Goal: Find specific page/section: Find specific page/section

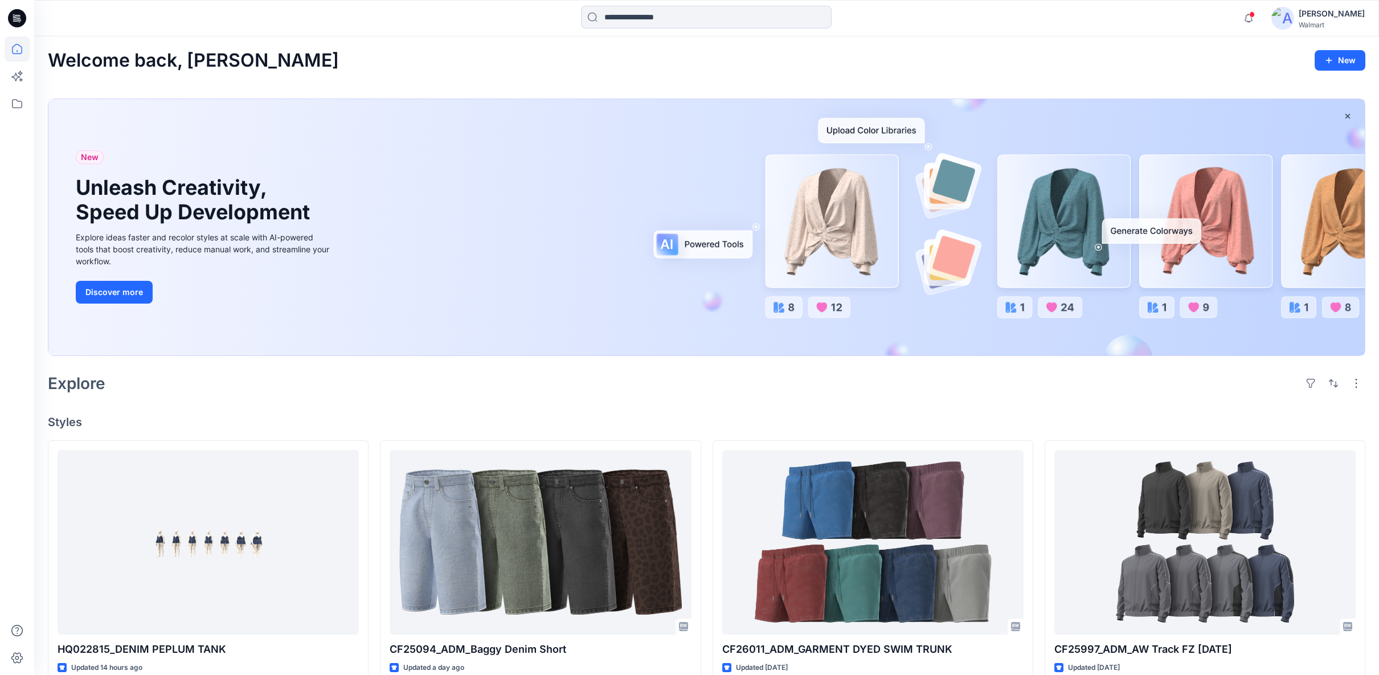
scroll to position [578, 0]
click at [650, 21] on input at bounding box center [706, 17] width 251 height 23
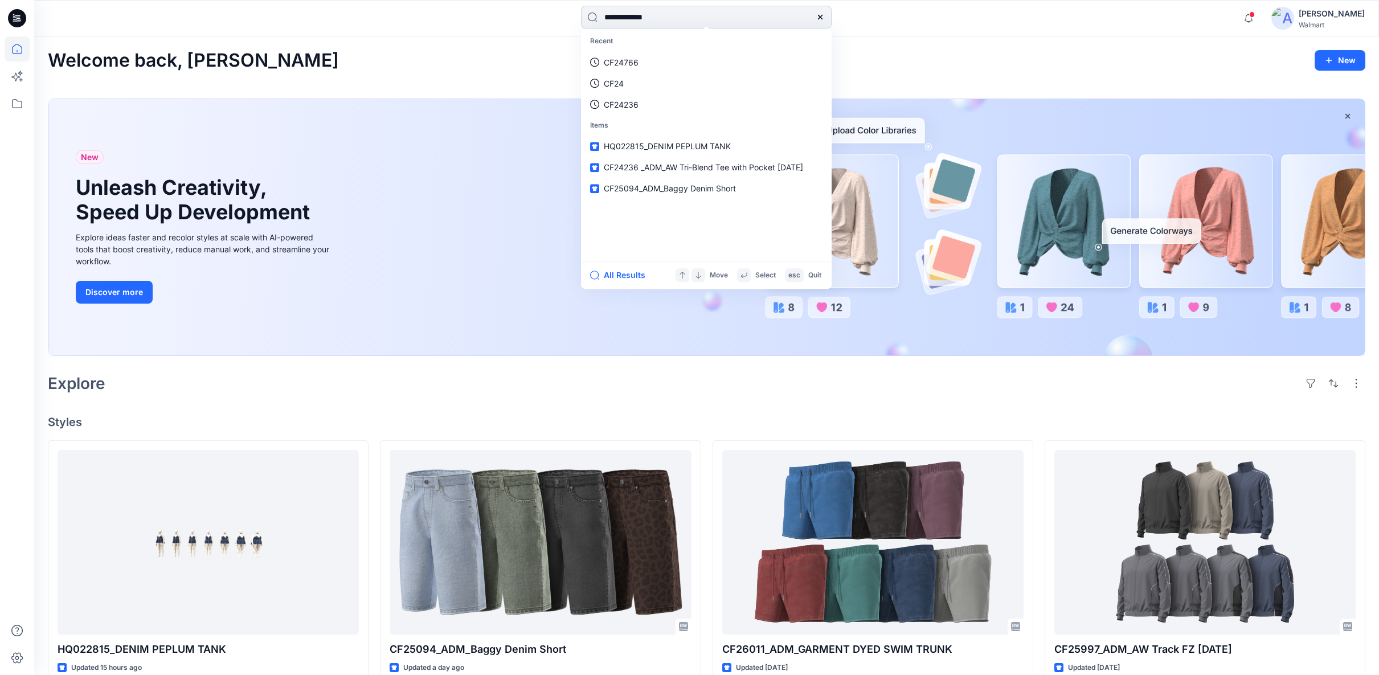
type input "**********"
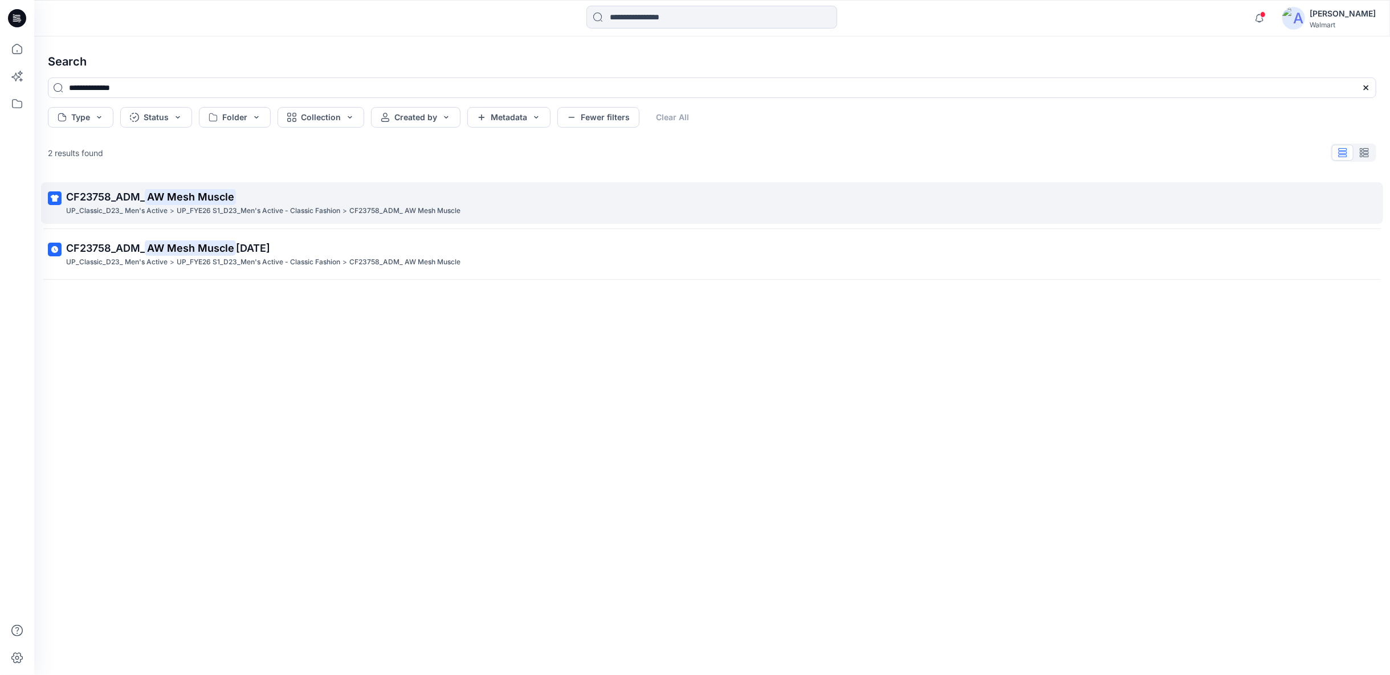
click at [211, 210] on p "UP_FYE26 S1_D23_Men's Active - Classic Fashion" at bounding box center [259, 211] width 164 height 12
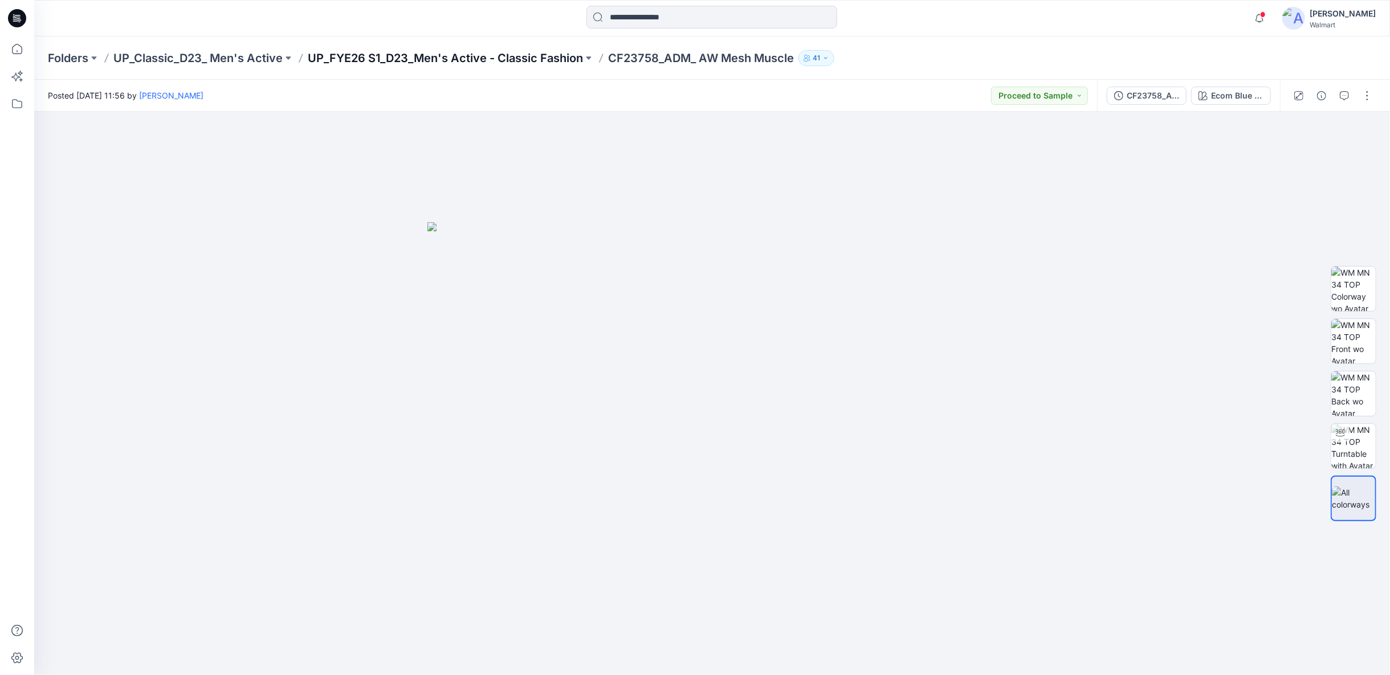
click at [509, 56] on p "UP_FYE26 S1_D23_Men's Active - Classic Fashion" at bounding box center [445, 58] width 275 height 16
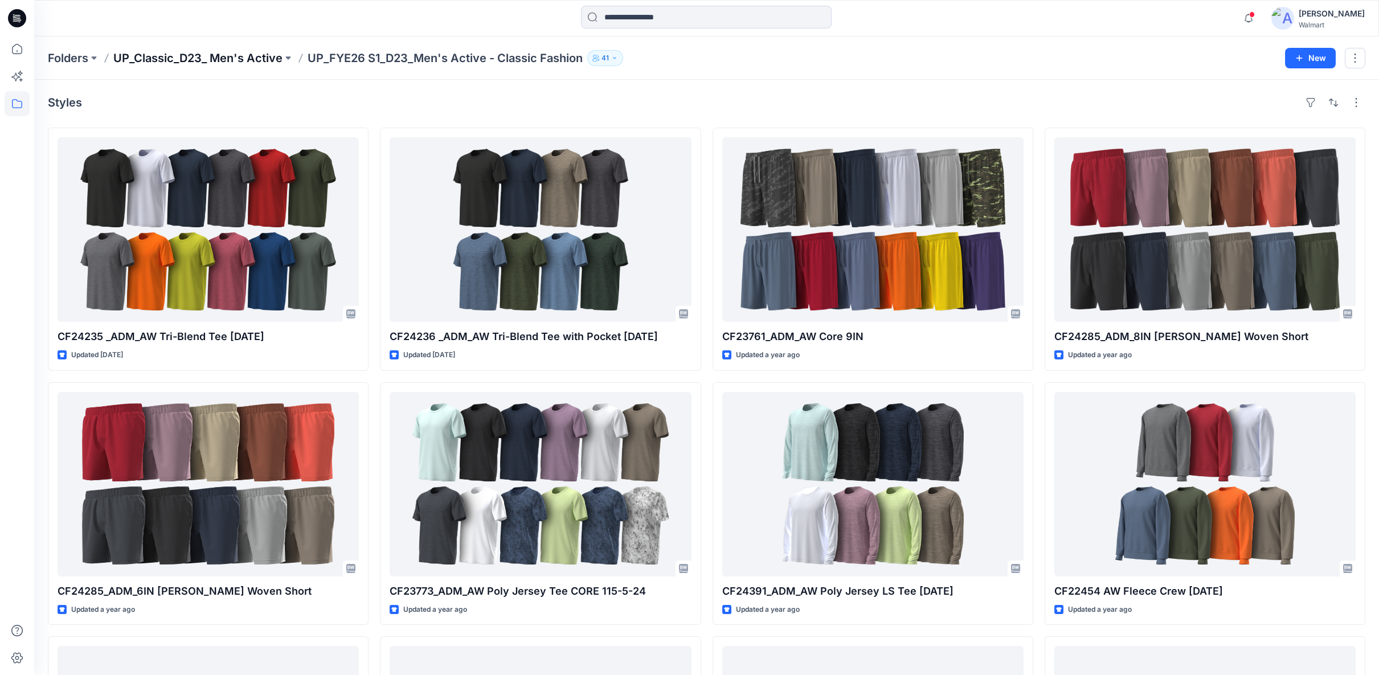
click at [260, 55] on p "UP_Classic_D23_ Men's Active" at bounding box center [197, 58] width 169 height 16
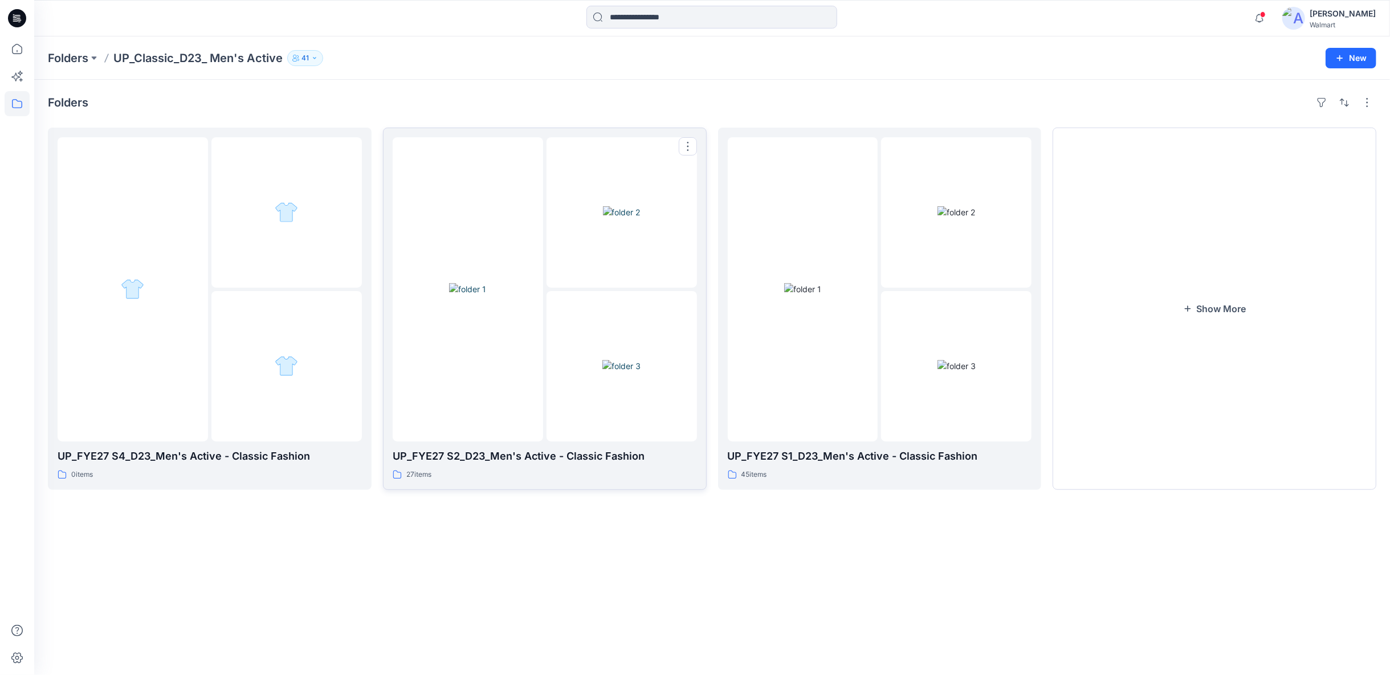
click at [479, 295] on img at bounding box center [467, 289] width 37 height 12
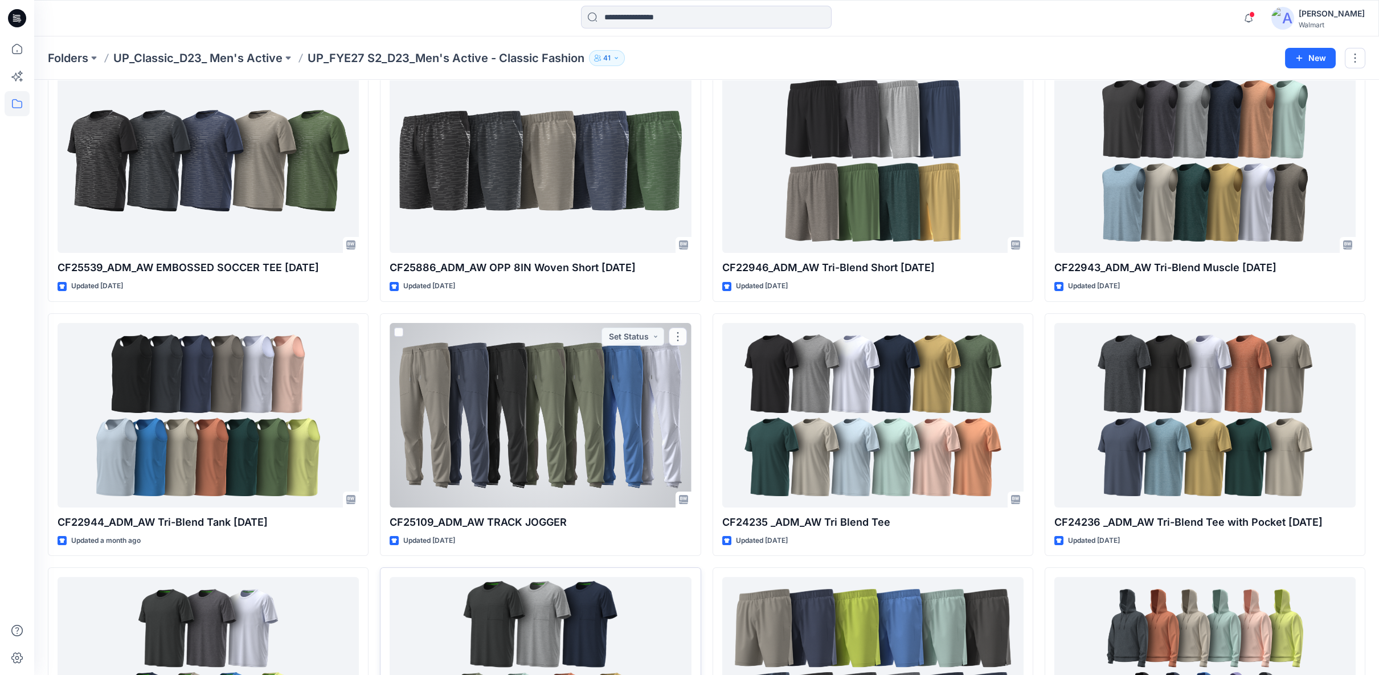
scroll to position [262, 0]
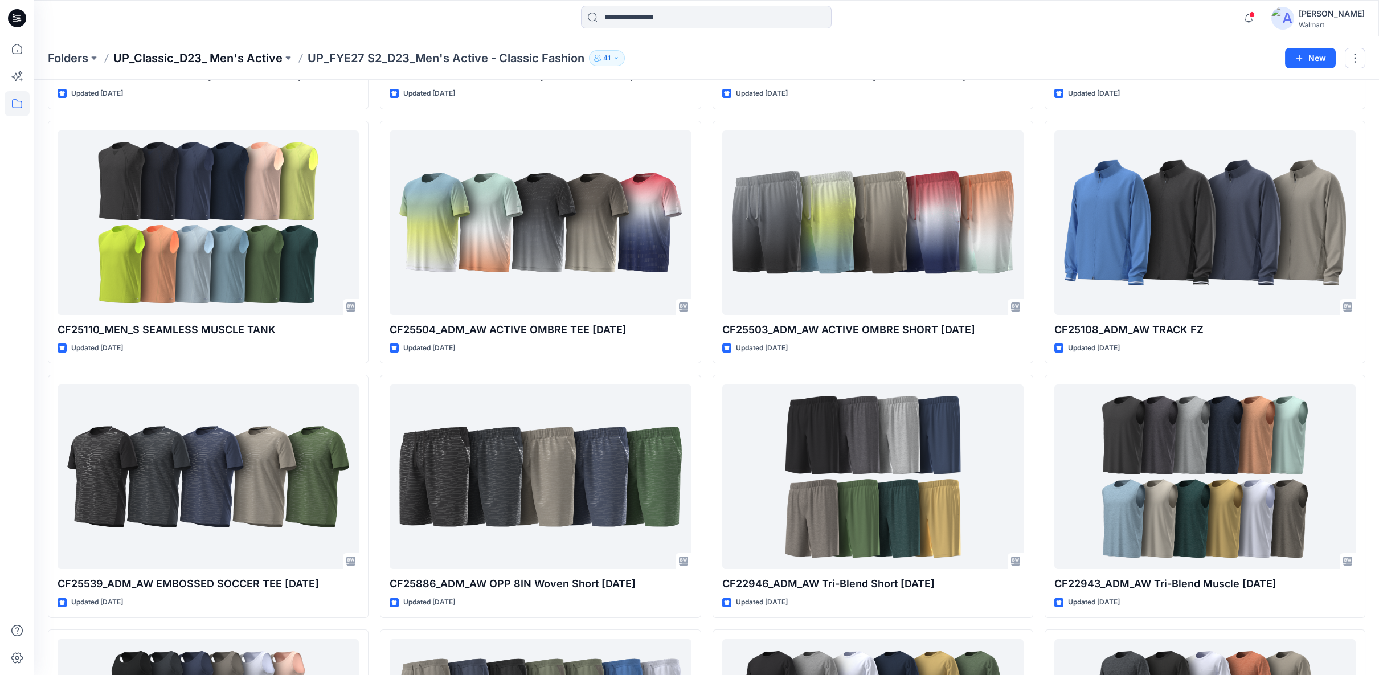
click at [257, 59] on p "UP_Classic_D23_ Men's Active" at bounding box center [197, 58] width 169 height 16
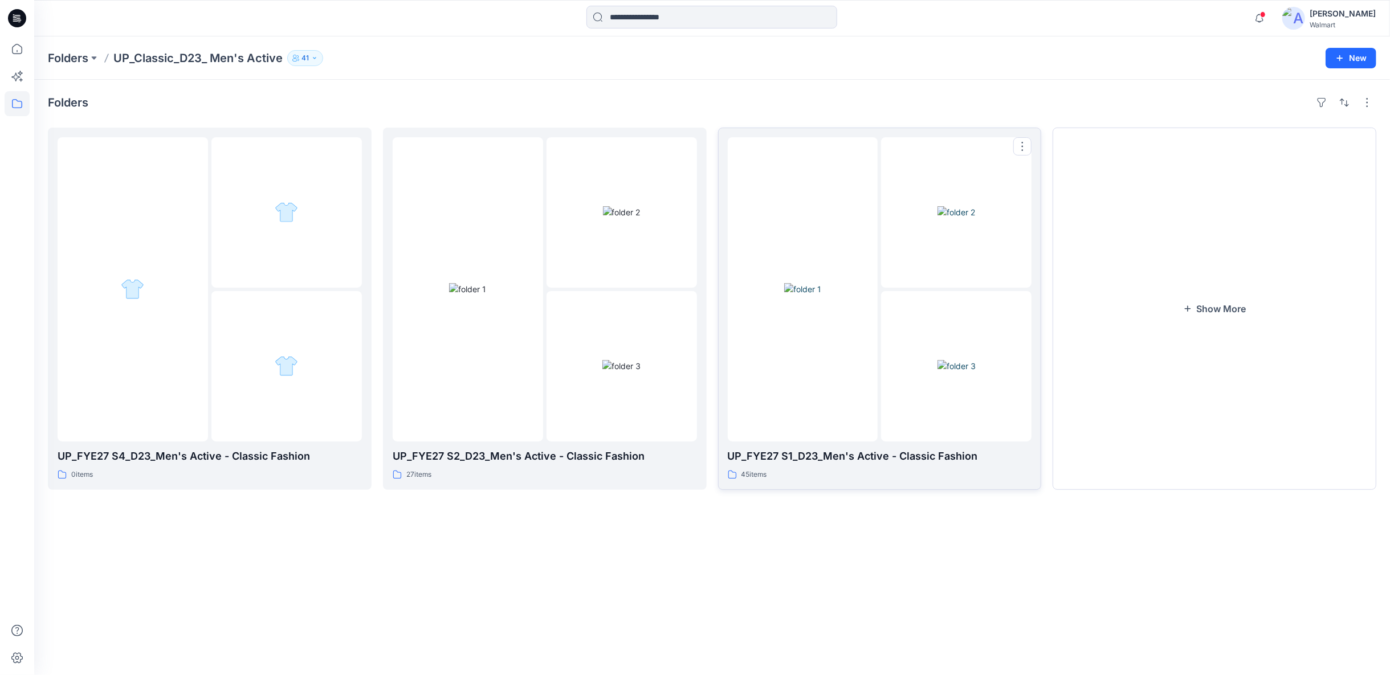
click at [813, 357] on div at bounding box center [803, 289] width 150 height 304
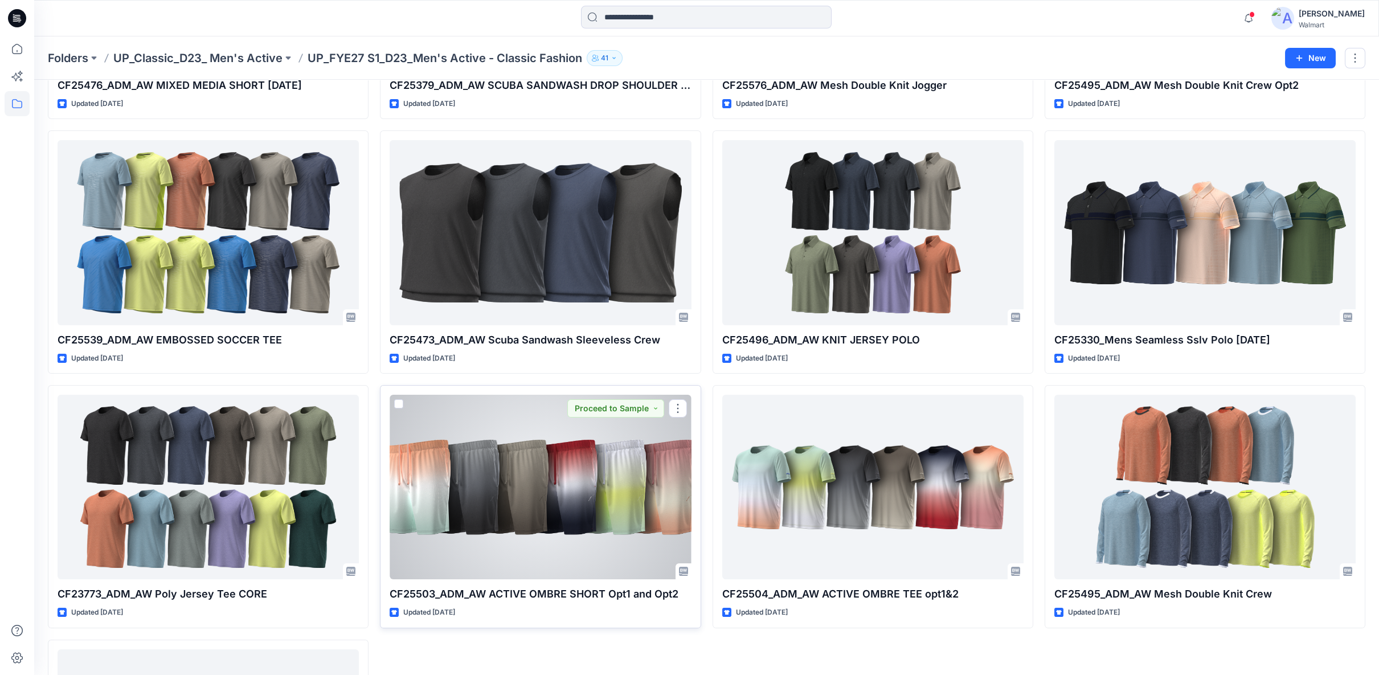
scroll to position [2506, 0]
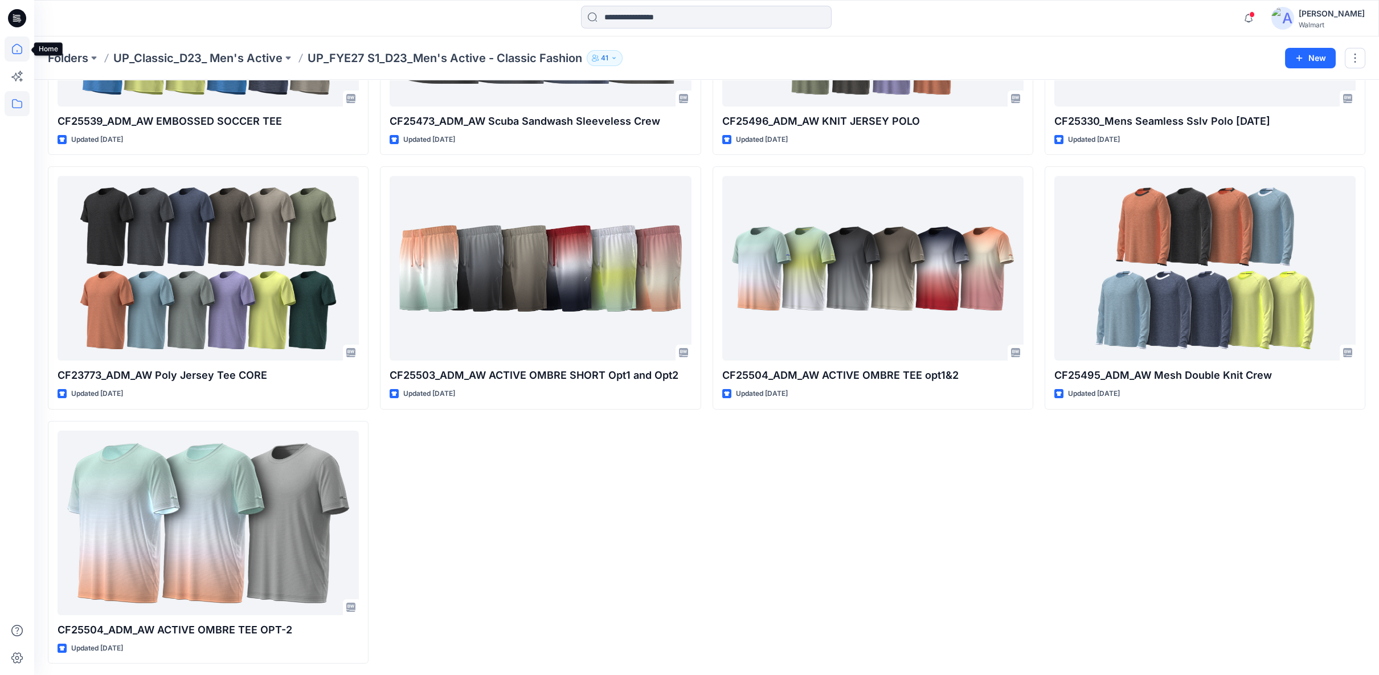
click at [12, 47] on icon at bounding box center [17, 49] width 10 height 10
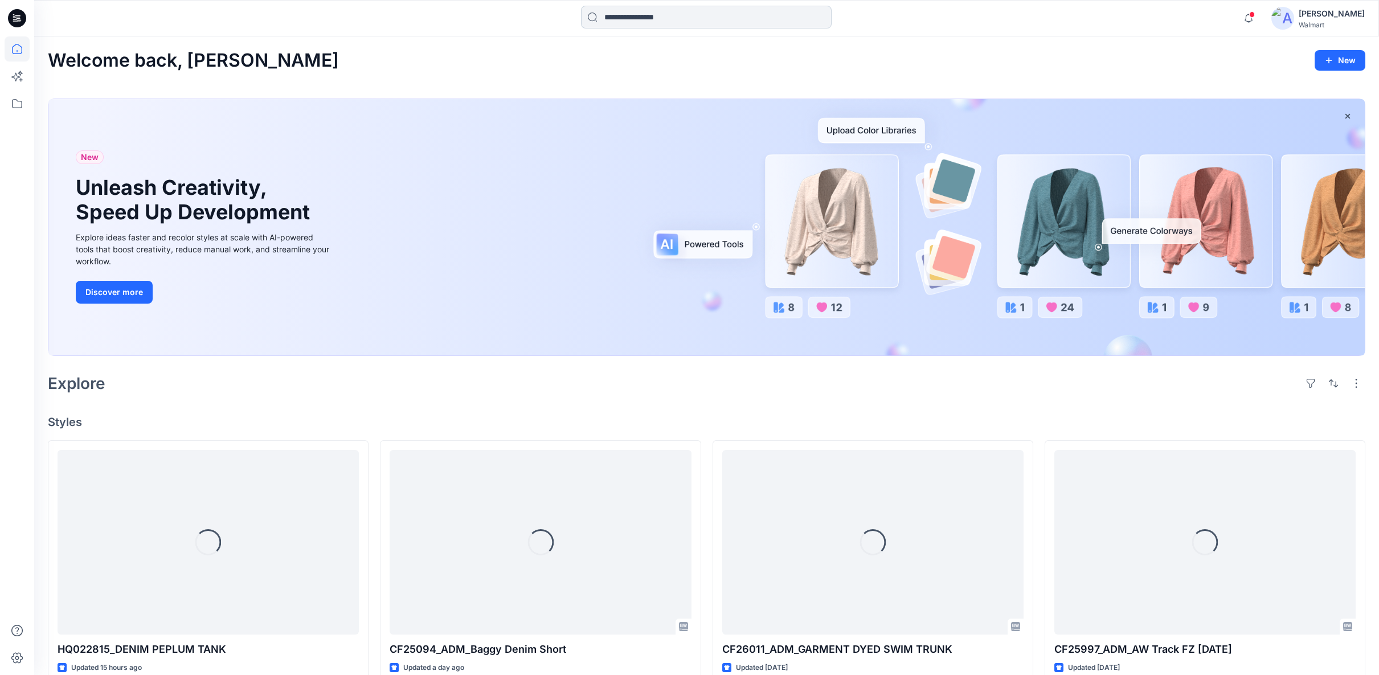
click at [676, 19] on input at bounding box center [706, 17] width 251 height 23
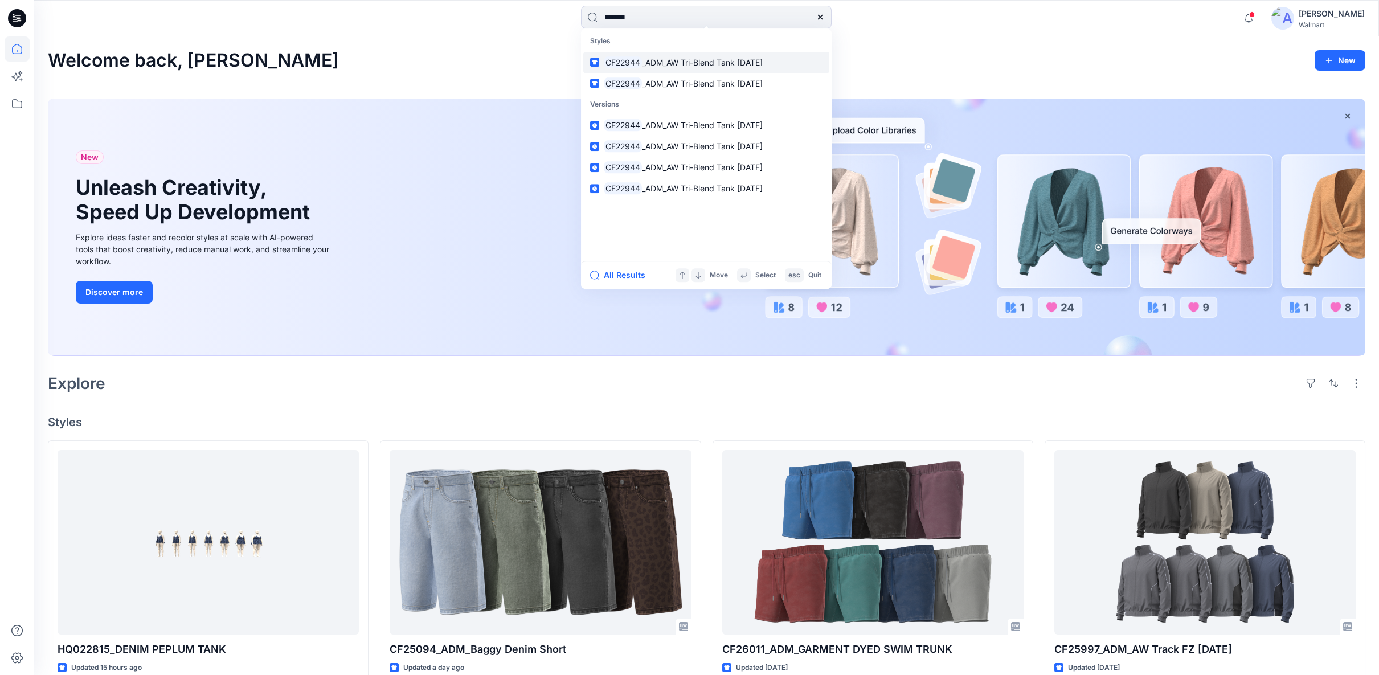
type input "*******"
click at [679, 63] on span "_ADM_AW Tri-Blend Tank [DATE]" at bounding box center [702, 63] width 121 height 10
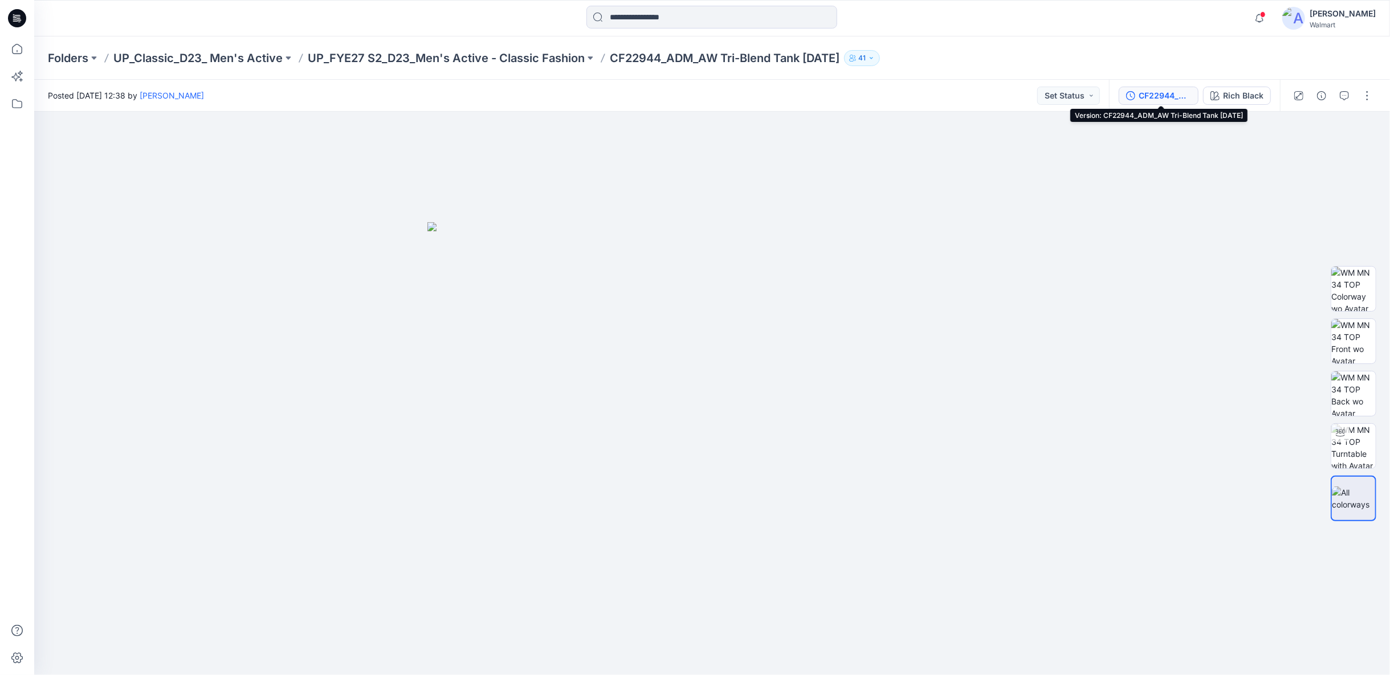
click at [1172, 98] on div "CF22944_ADM_AW Tri-Blend Tank [DATE]" at bounding box center [1164, 95] width 52 height 13
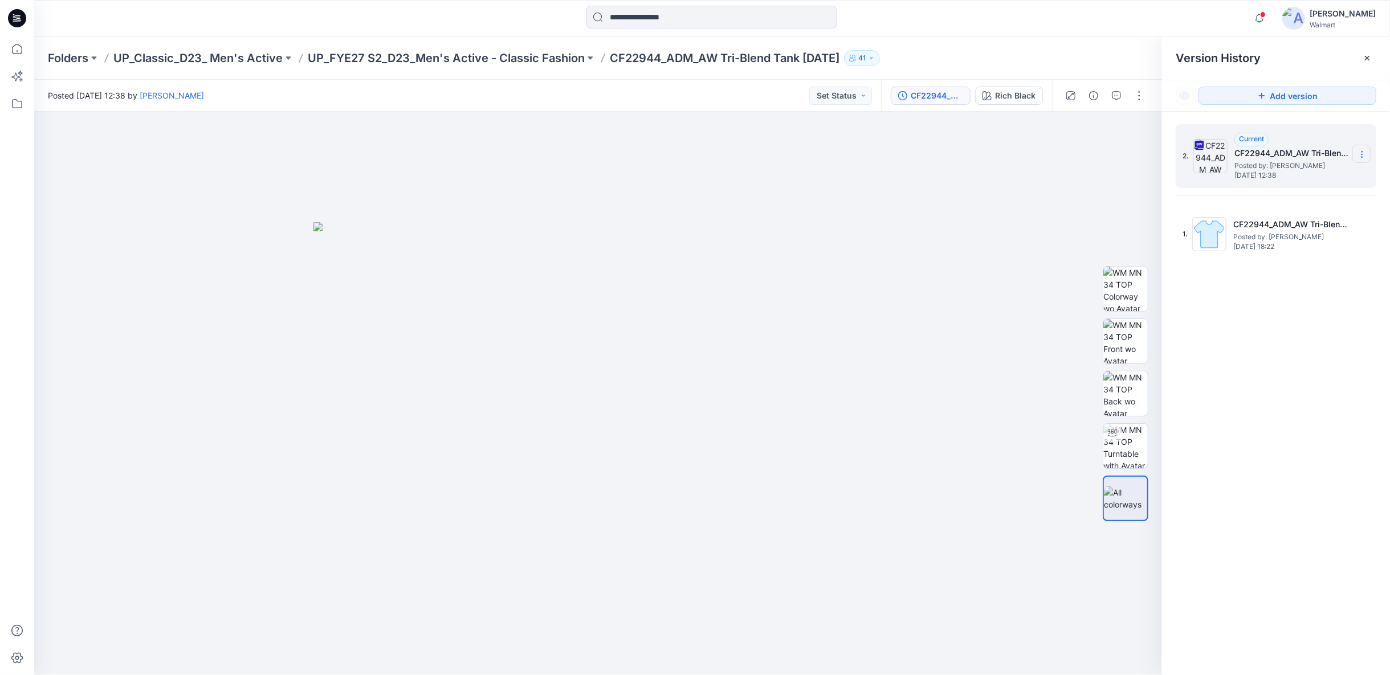
click at [1360, 152] on icon at bounding box center [1361, 154] width 9 height 9
